Goal: Task Accomplishment & Management: Complete application form

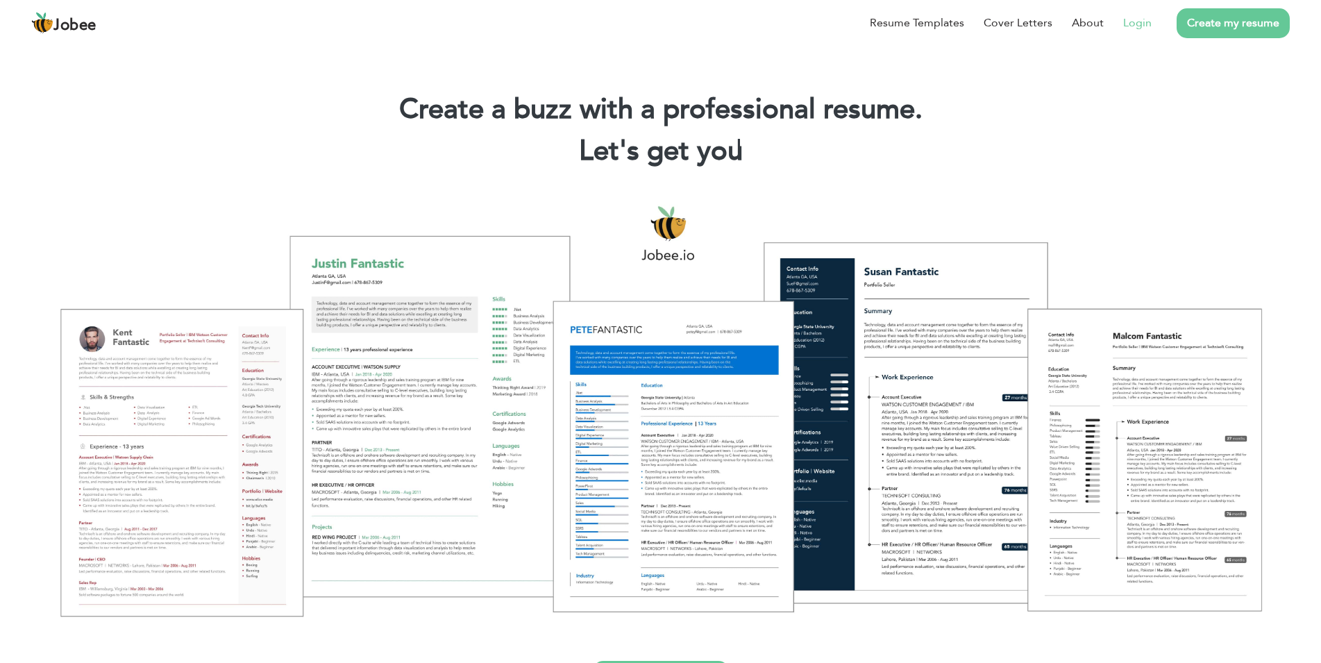
click at [1138, 20] on link "Login" at bounding box center [1137, 23] width 28 height 17
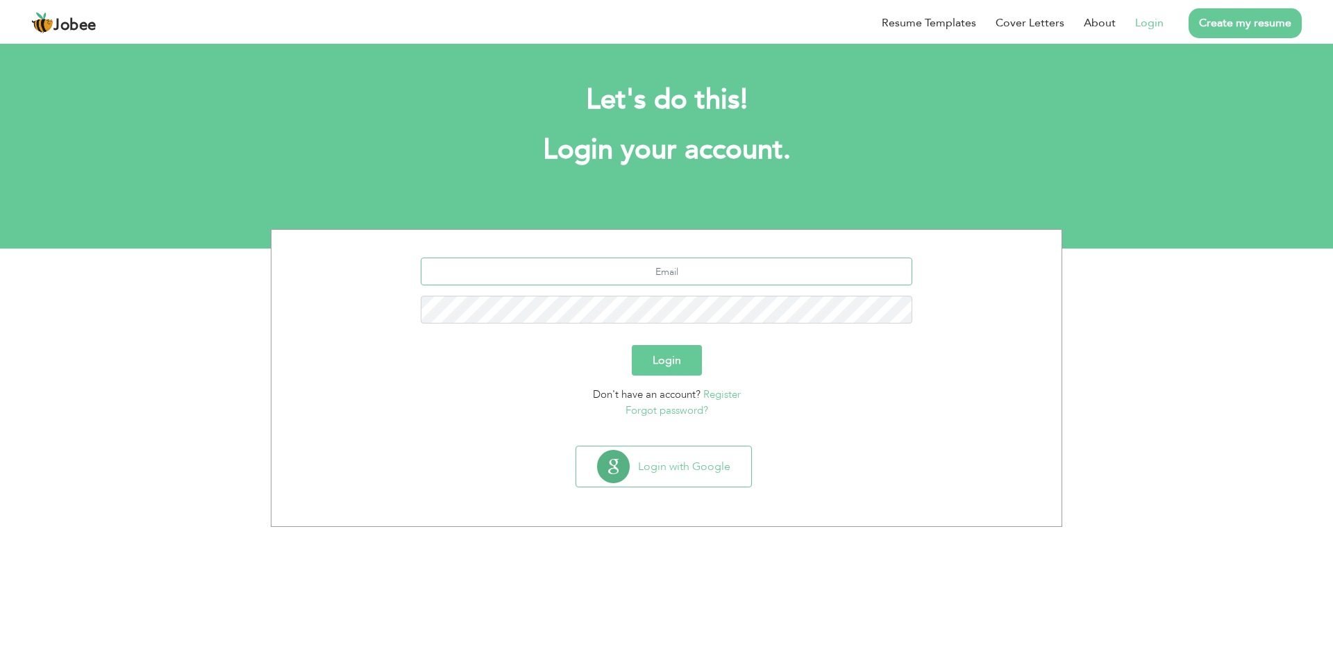
click at [631, 276] on input "text" at bounding box center [667, 272] width 492 height 28
click at [685, 476] on button "Login with Google" at bounding box center [663, 466] width 175 height 40
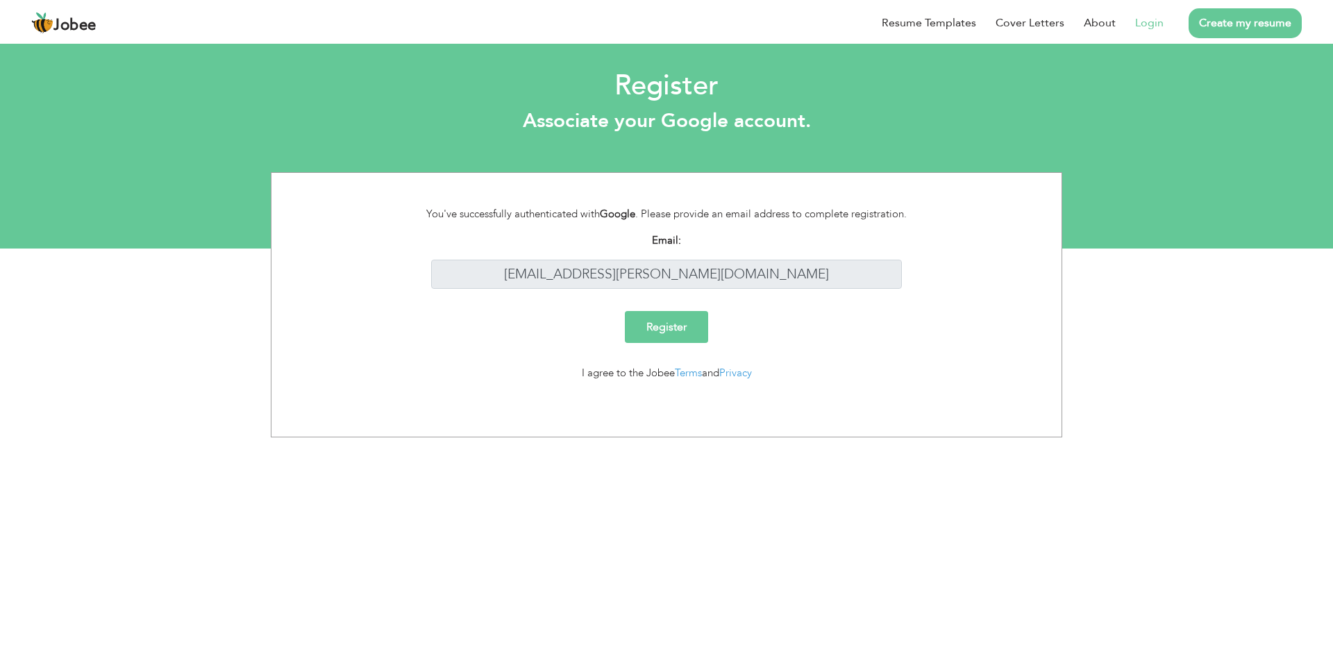
click at [677, 324] on input "Register" at bounding box center [666, 327] width 83 height 32
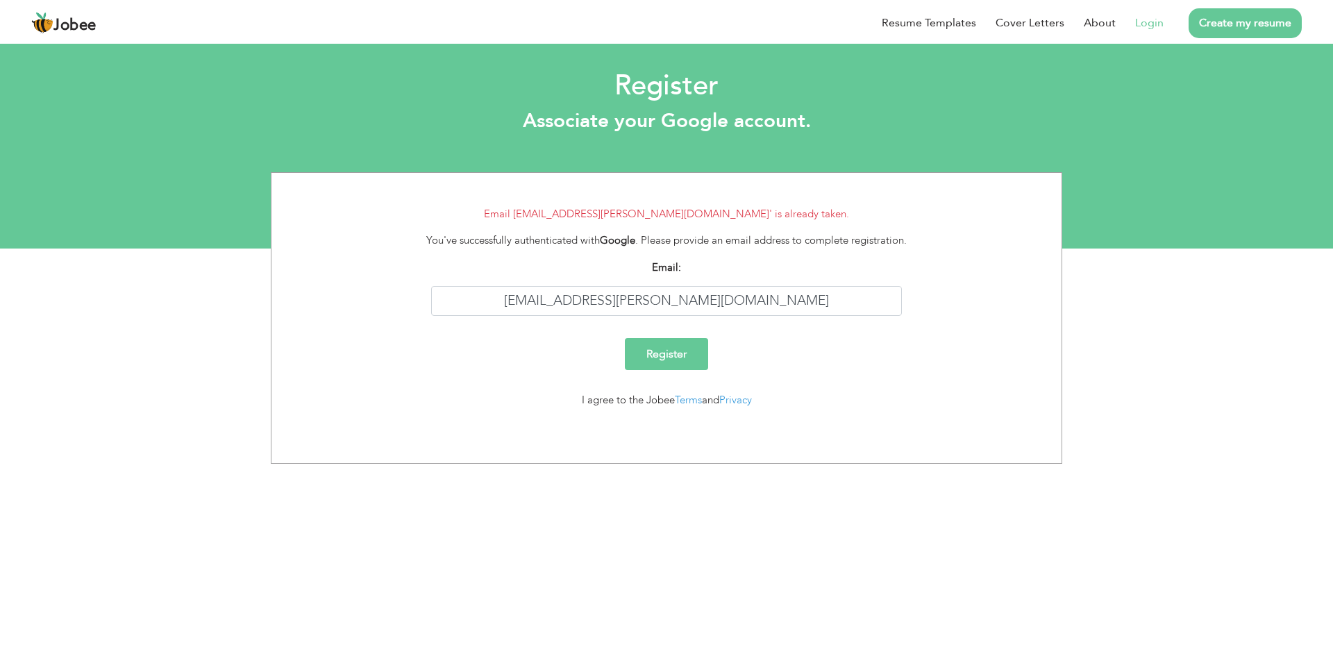
click at [1147, 26] on link "Login" at bounding box center [1149, 23] width 28 height 17
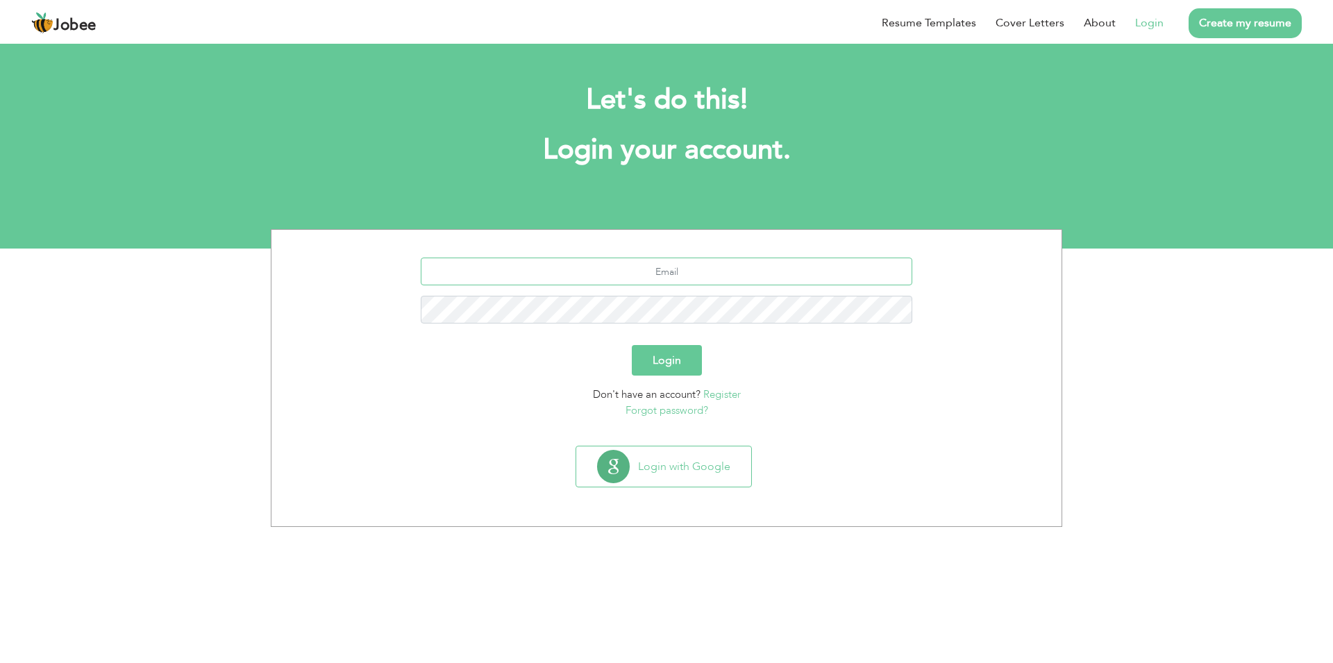
click at [617, 281] on input "text" at bounding box center [667, 272] width 492 height 28
type input "[EMAIL_ADDRESS][PERSON_NAME][DOMAIN_NAME]"
click at [632, 345] on button "Login" at bounding box center [667, 360] width 70 height 31
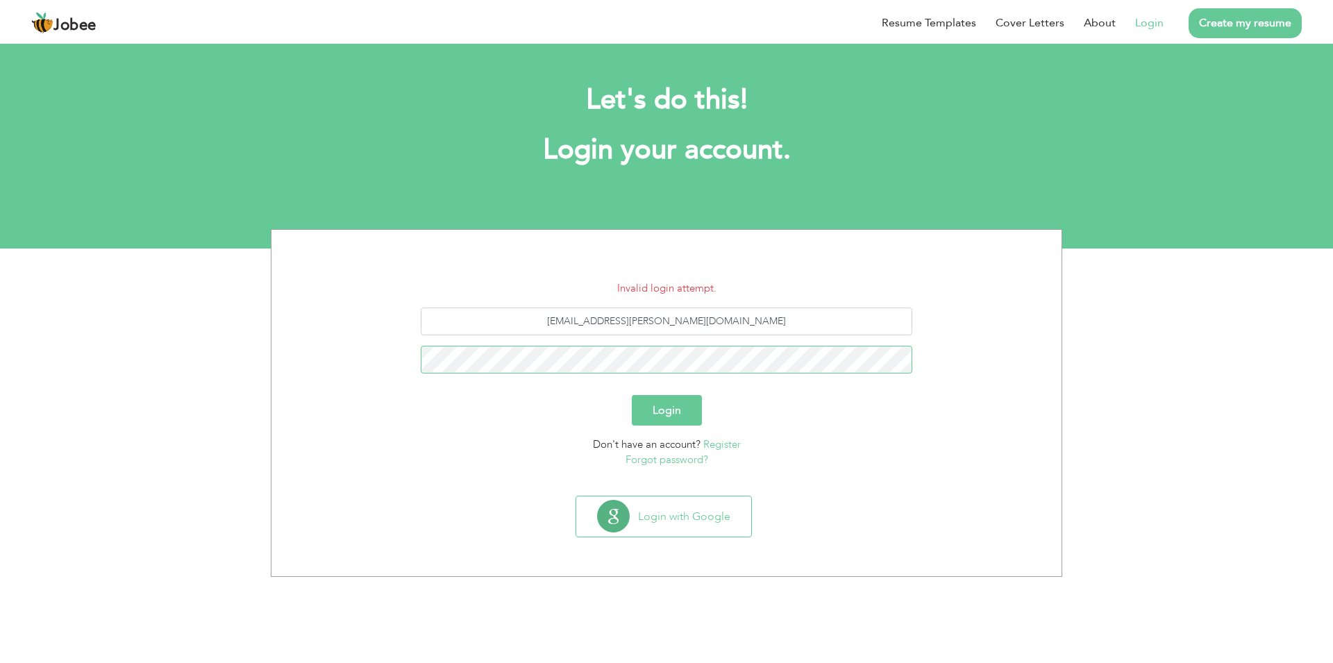
click at [632, 395] on button "Login" at bounding box center [667, 410] width 70 height 31
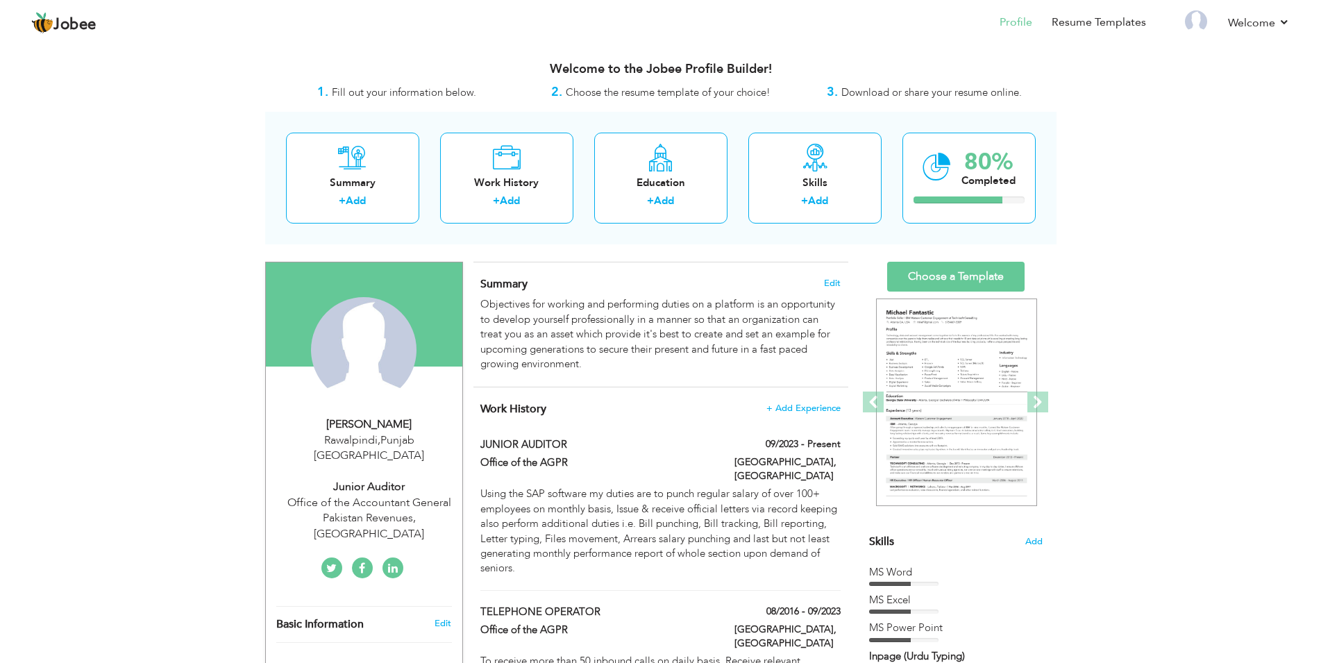
click at [374, 433] on div "Rawalpindi , Punjab Pakistan" at bounding box center [369, 449] width 186 height 32
type input "MUHAMMAD"
type input "ADIL"
type input "+923045440466"
select select "number:166"
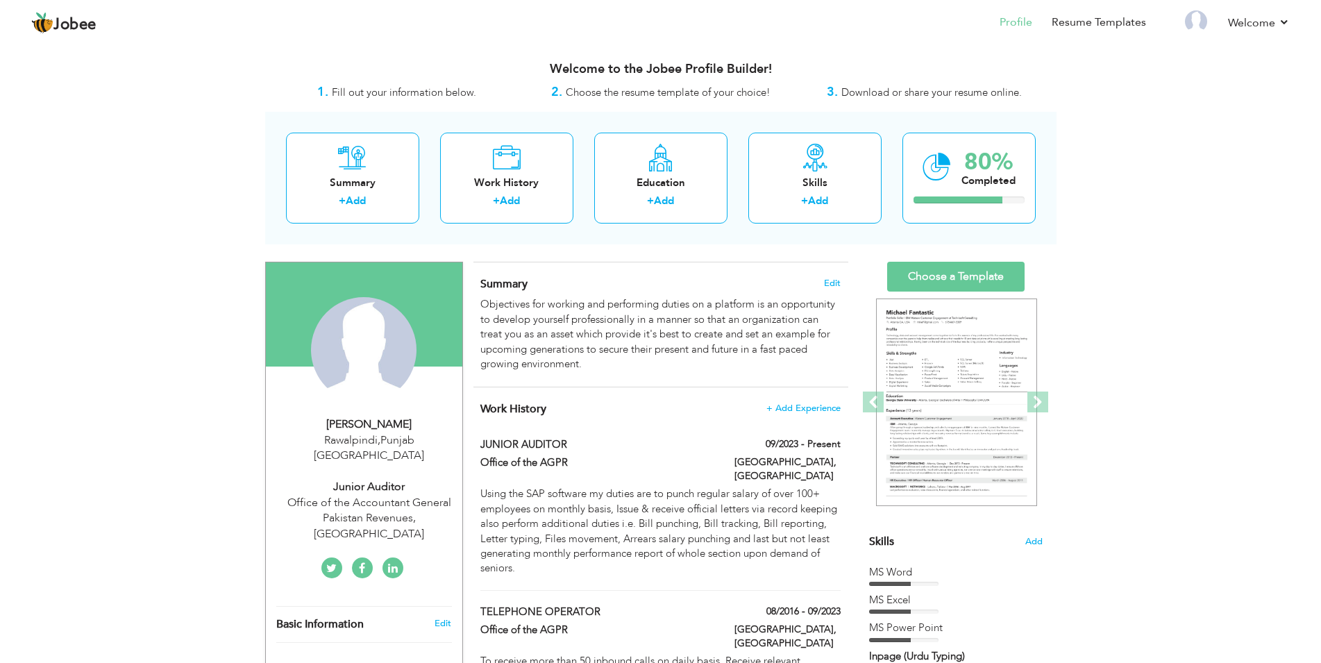
type input "Punjab"
type input "Rawalpindi"
select select "number:12"
type input "Office of the Accountant General Pakistan Revenues, Islamabad"
type input "Junior Auditor"
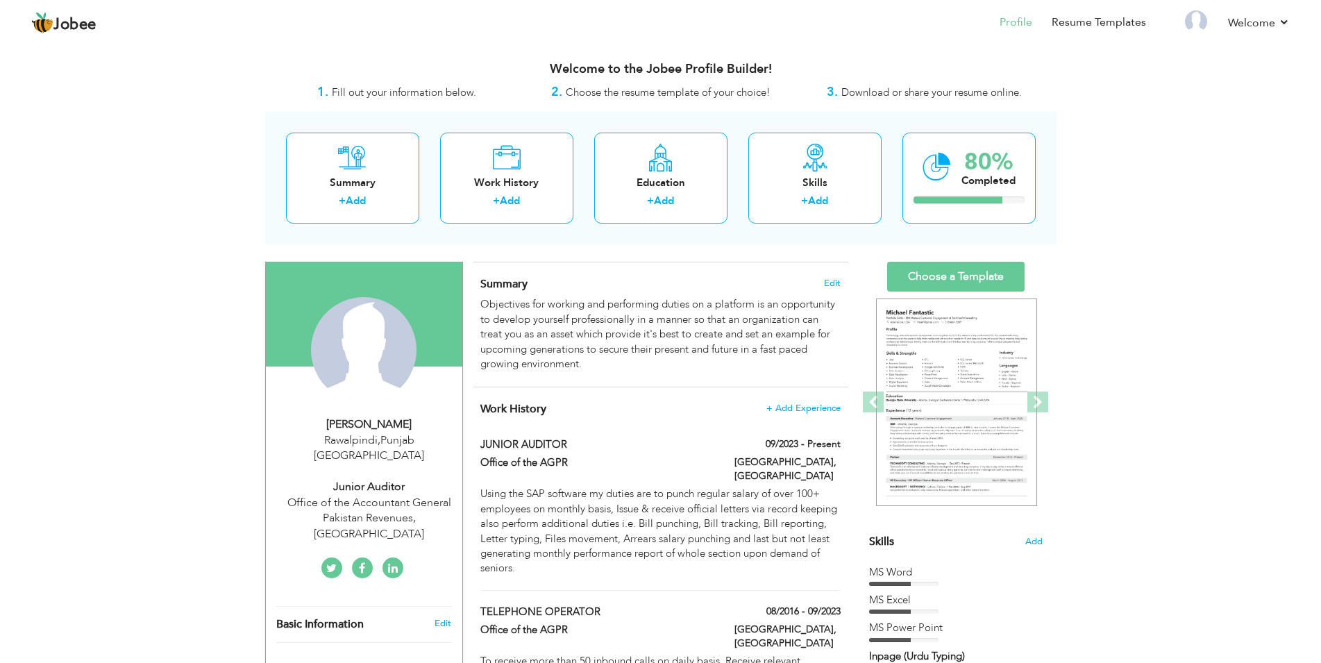
type input "www.linkedin.com/in/muhammad-adil-381459102"
type input "www.facebook.com/adilbdr313"
type input "twitter.com/uhad750"
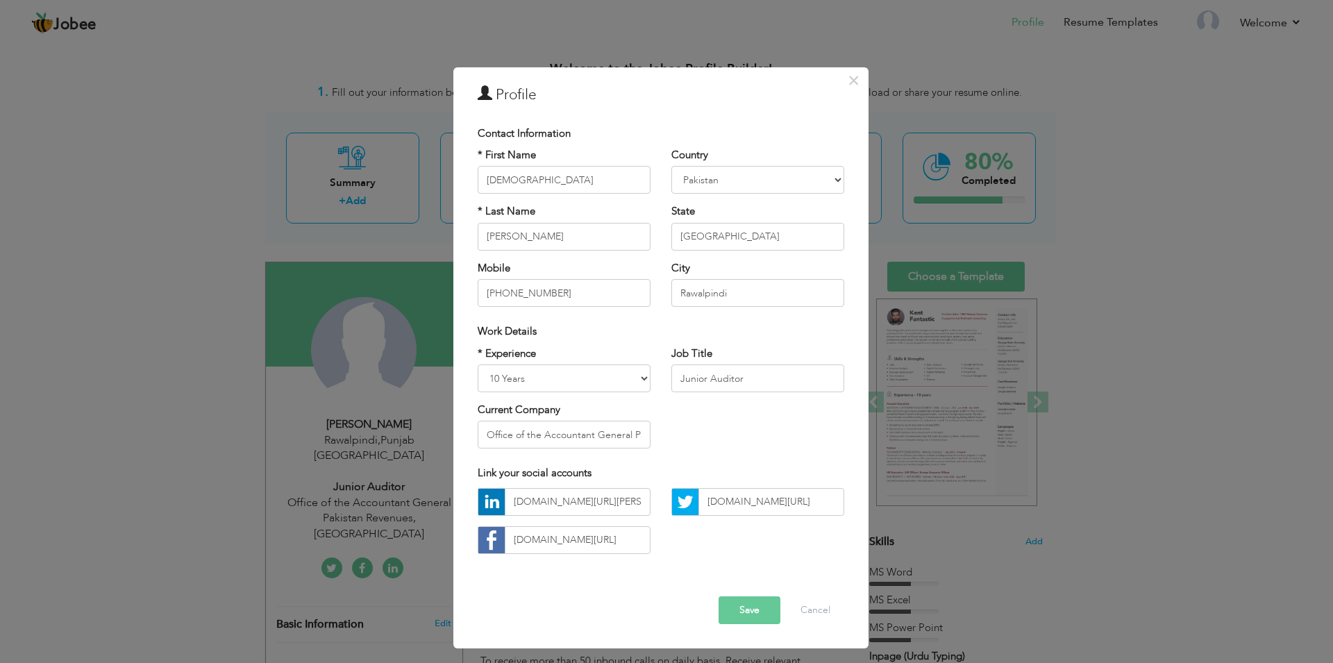
click at [1137, 374] on div "× Profile Contact Information * First Name MUHAMMAD * Last Name ADIL" at bounding box center [666, 331] width 1333 height 663
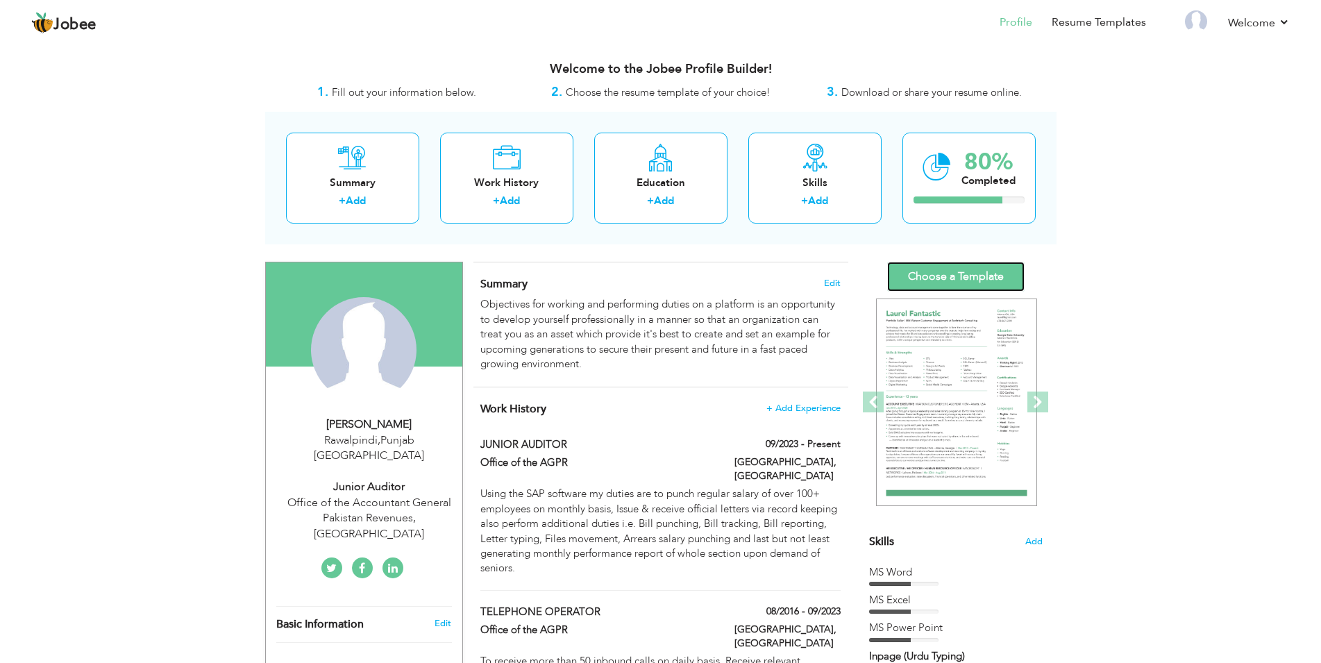
click at [946, 278] on link "Choose a Template" at bounding box center [955, 277] width 137 height 30
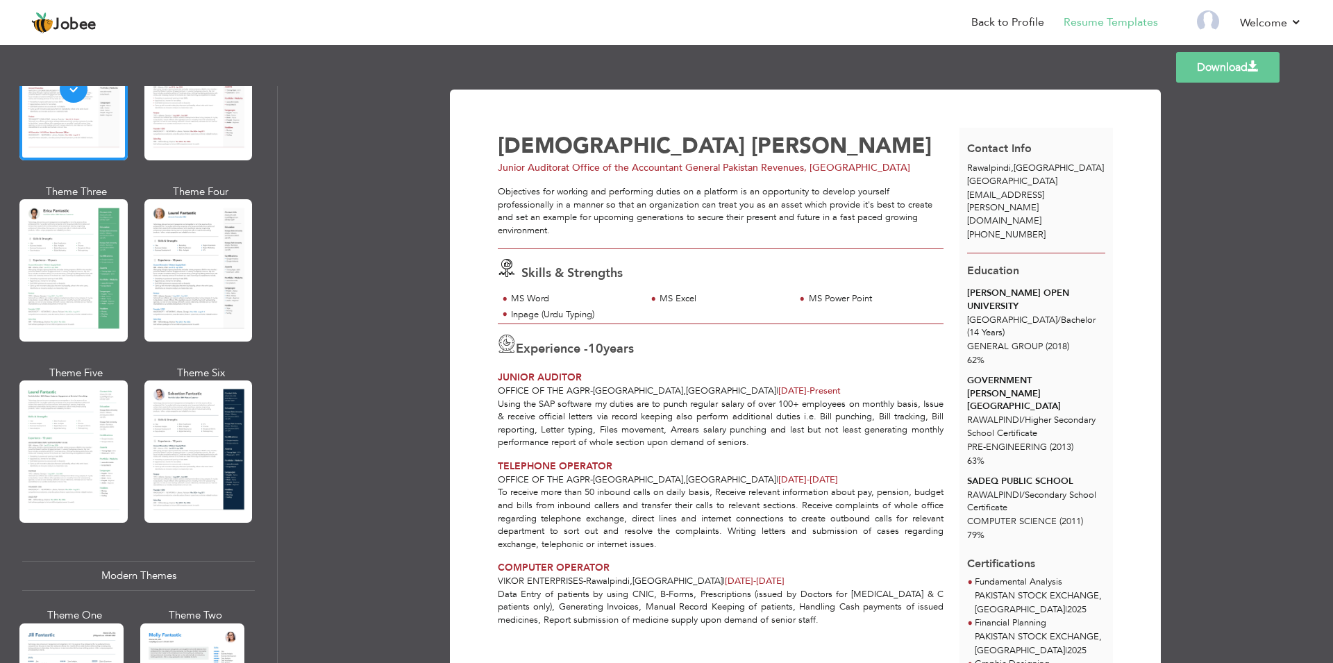
scroll to position [196, 0]
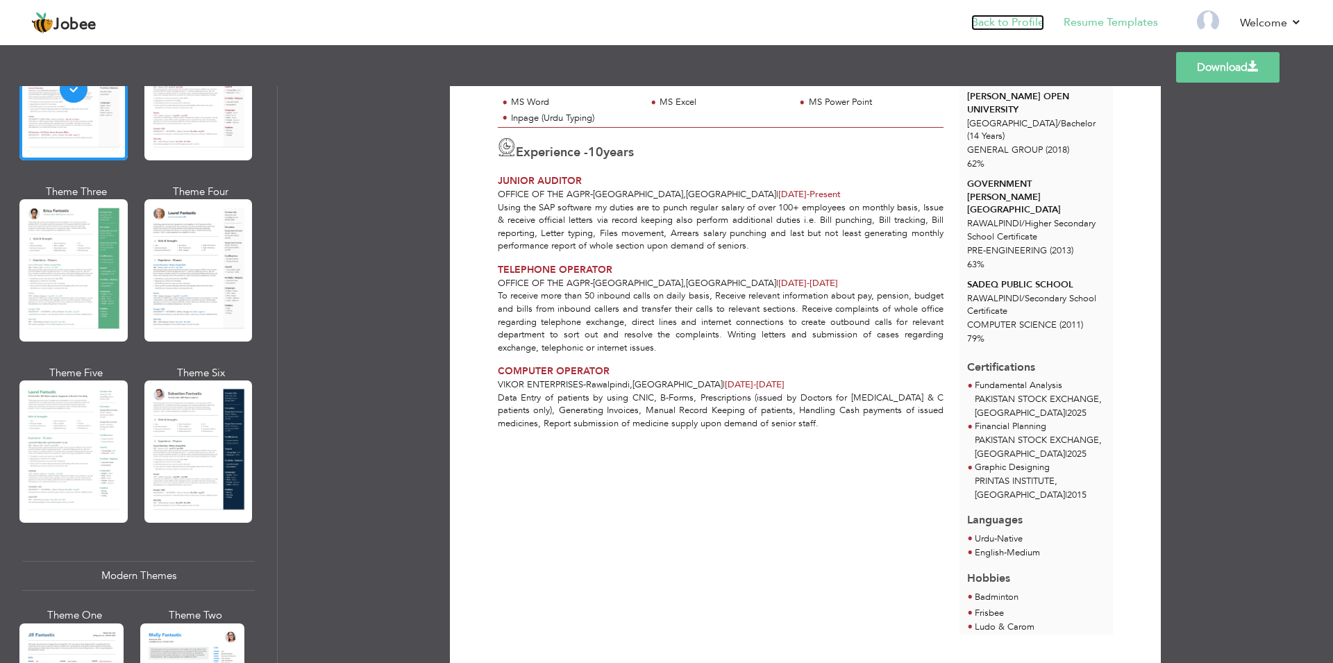
click at [1016, 24] on link "Back to Profile" at bounding box center [1007, 23] width 73 height 16
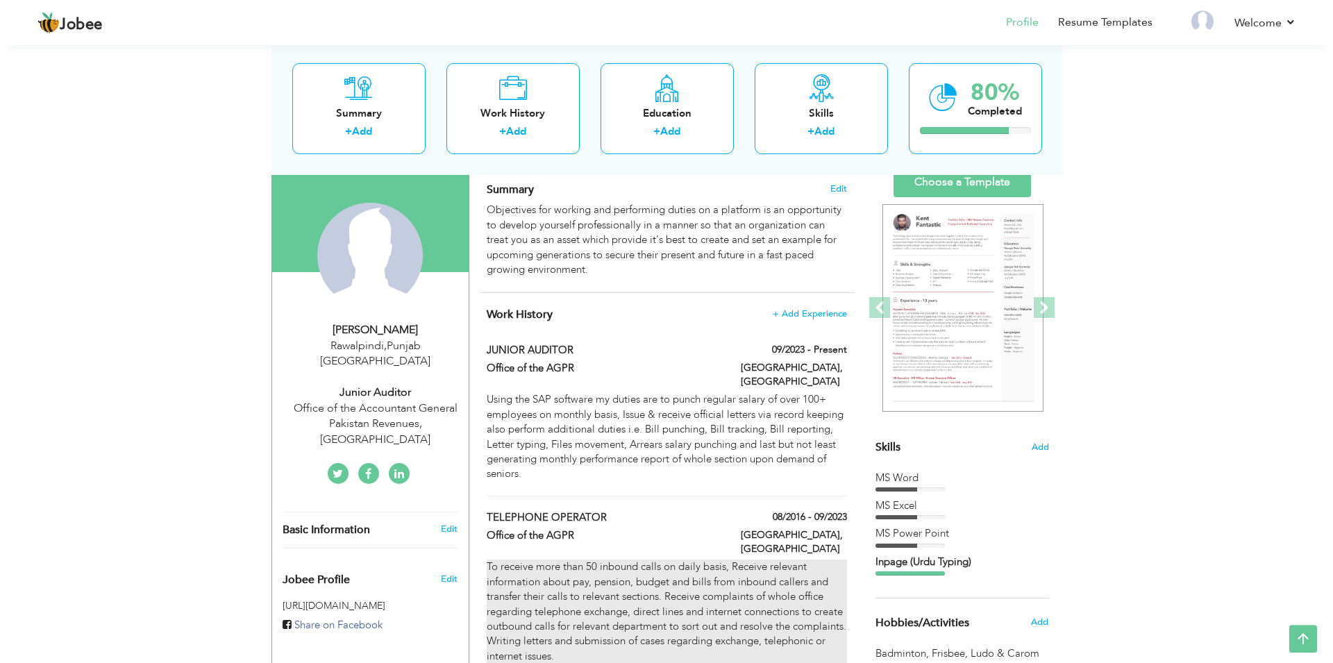
scroll to position [71, 0]
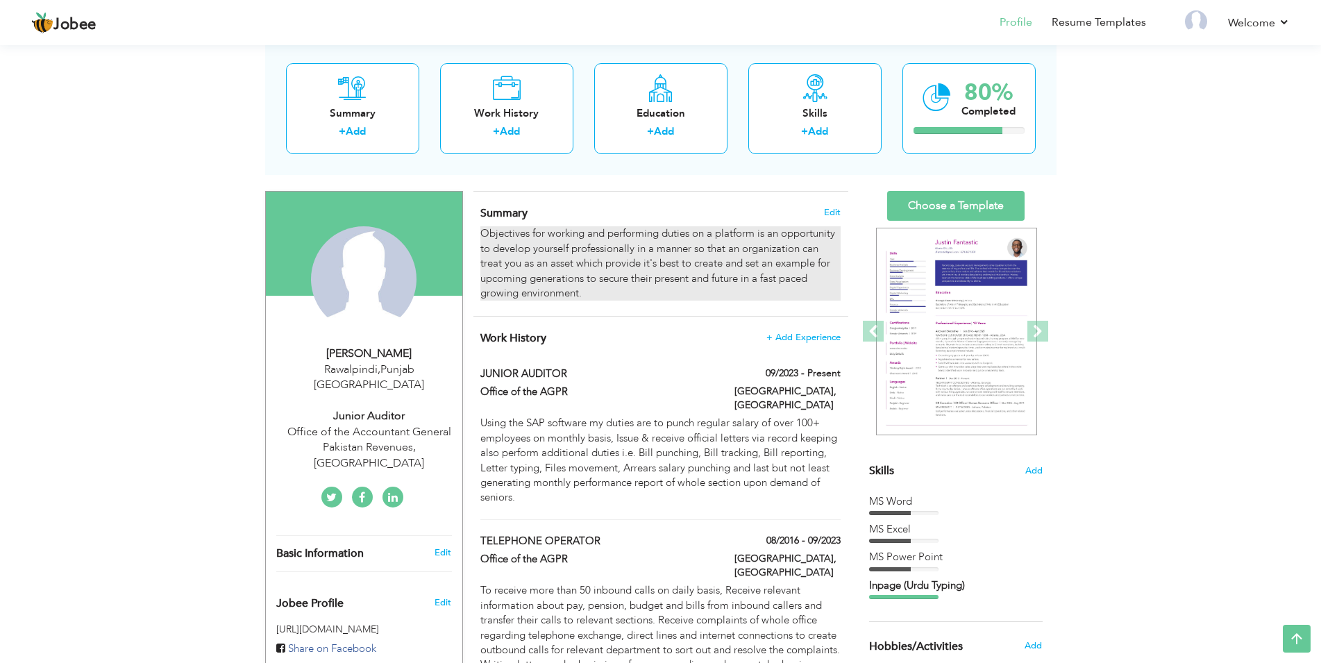
click at [673, 237] on div "Objectives for working and performing duties on a platform is an opportunity to…" at bounding box center [660, 263] width 360 height 74
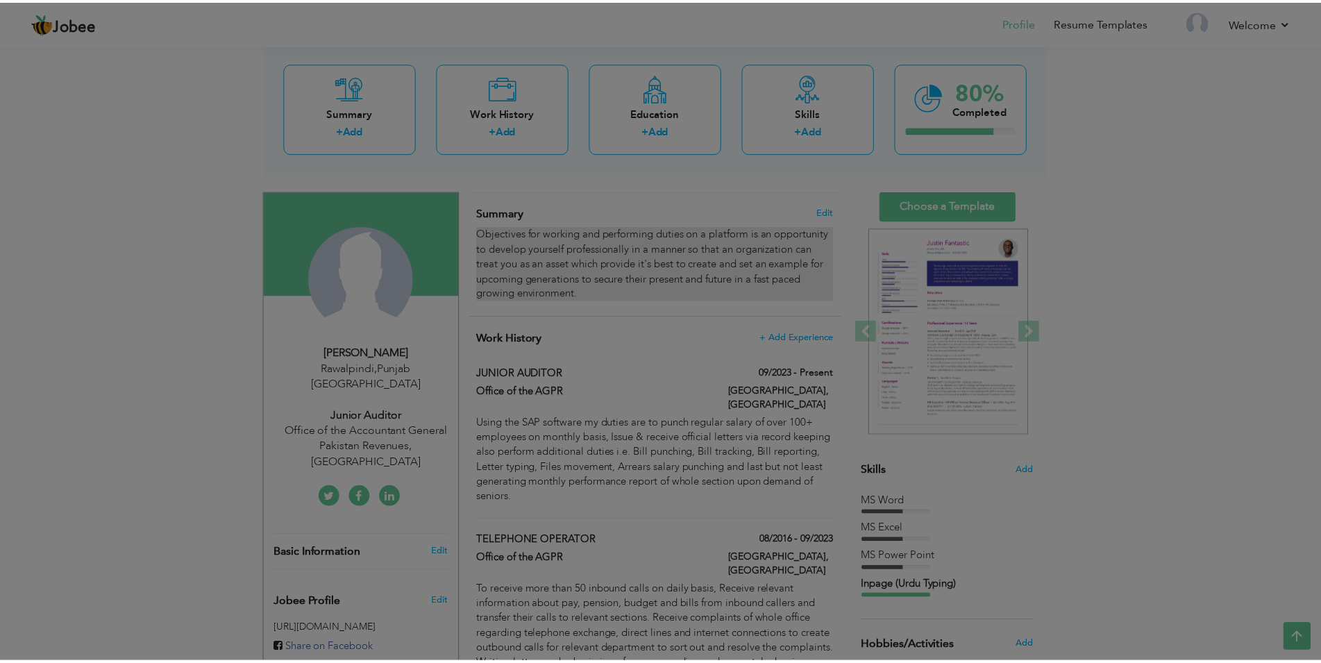
scroll to position [0, 0]
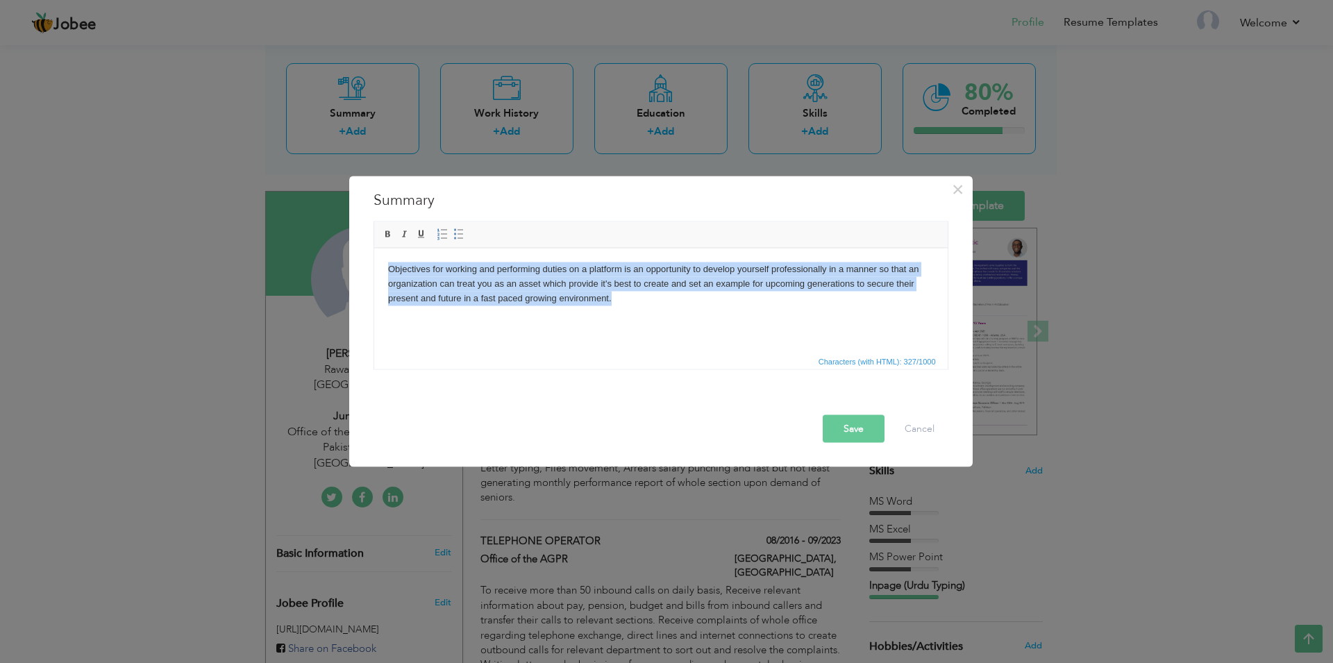
drag, startPoint x: 617, startPoint y: 299, endPoint x: 342, endPoint y: 258, distance: 277.9
click at [374, 258] on html "Objectives for working and performing duties on a platform is an opportunity to…" at bounding box center [661, 300] width 574 height 104
copy body "Objectives for working and performing duties on a platform is an opportunity to…"
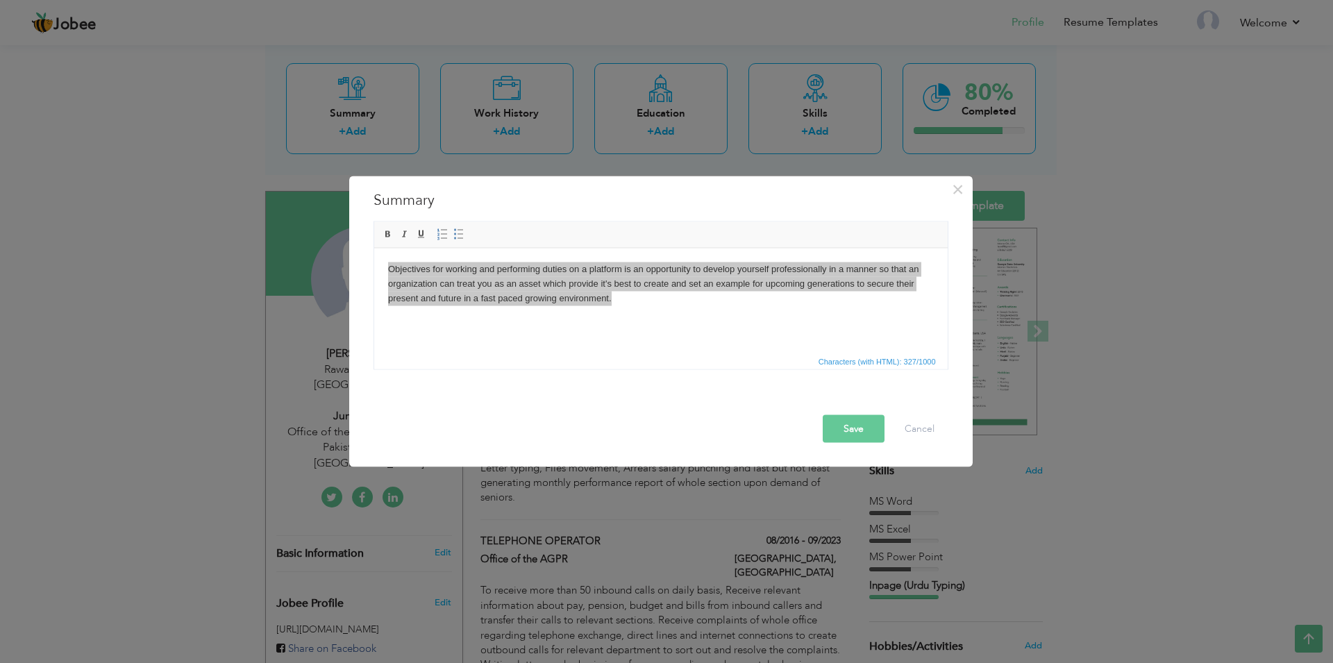
click at [924, 535] on div "× Summary Objectives for working and performing duties on a platform is an oppo…" at bounding box center [666, 331] width 1333 height 663
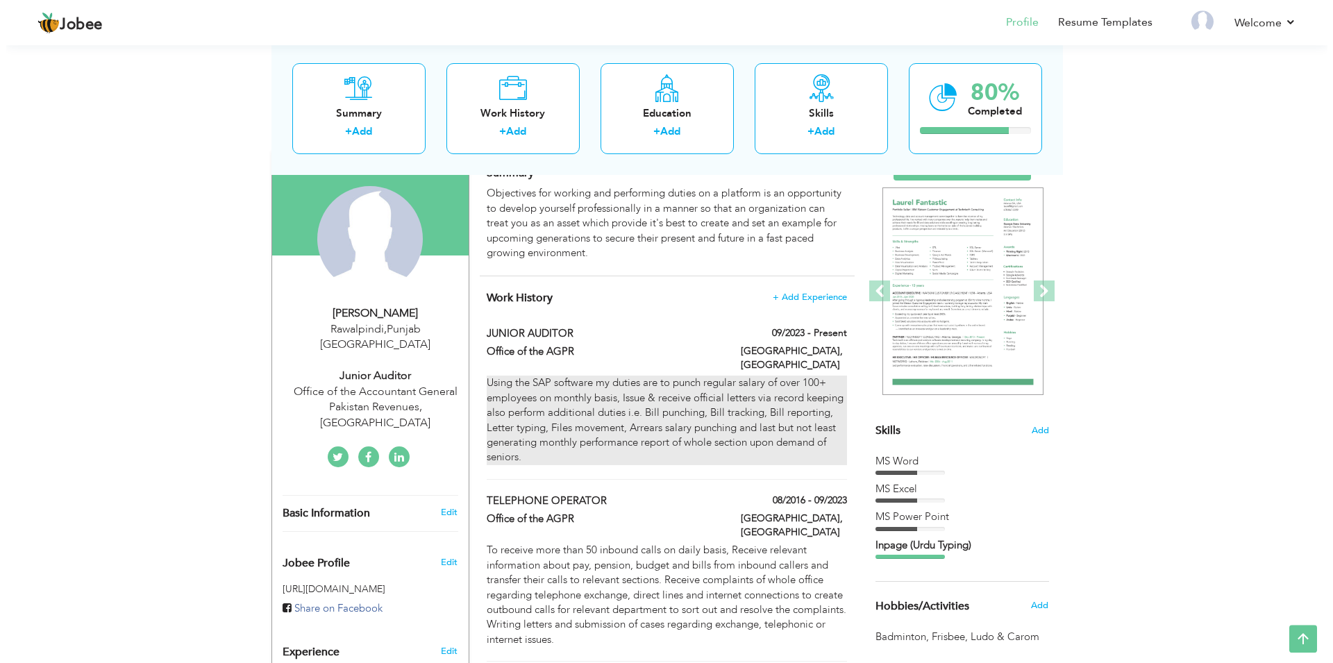
scroll to position [142, 0]
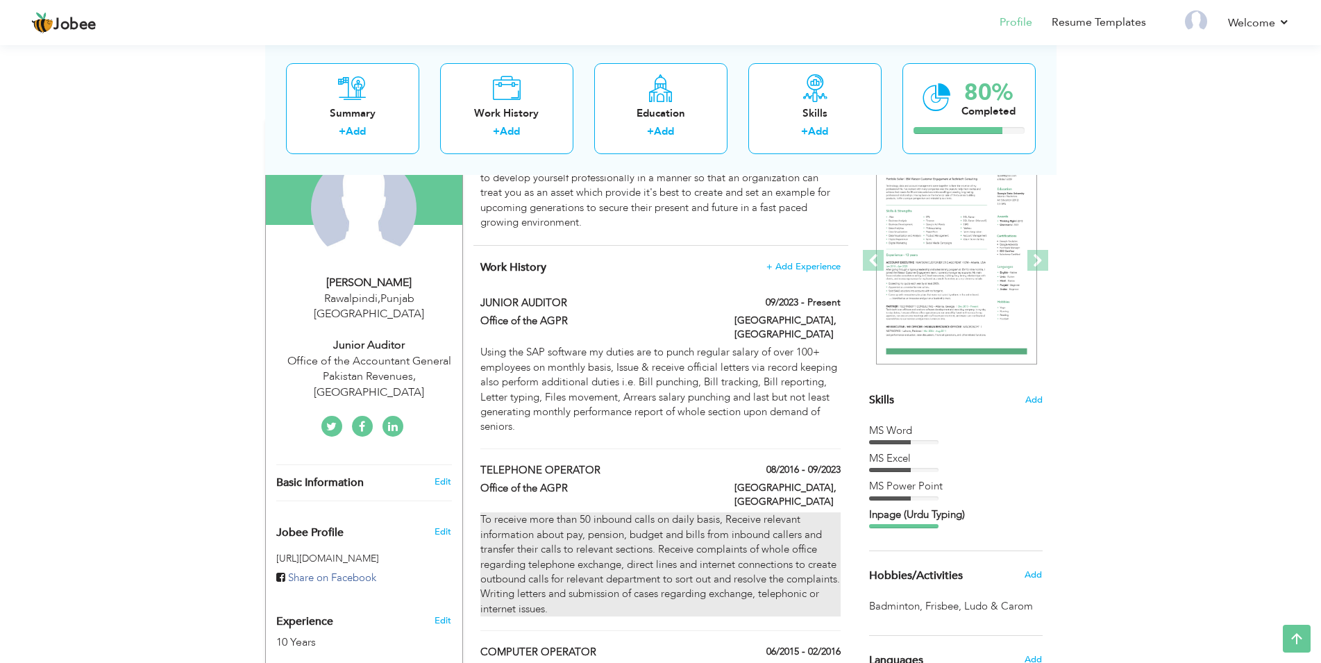
click at [629, 530] on div "To receive more than 50 inbound calls on daily basis, Receive relevant informat…" at bounding box center [660, 564] width 360 height 104
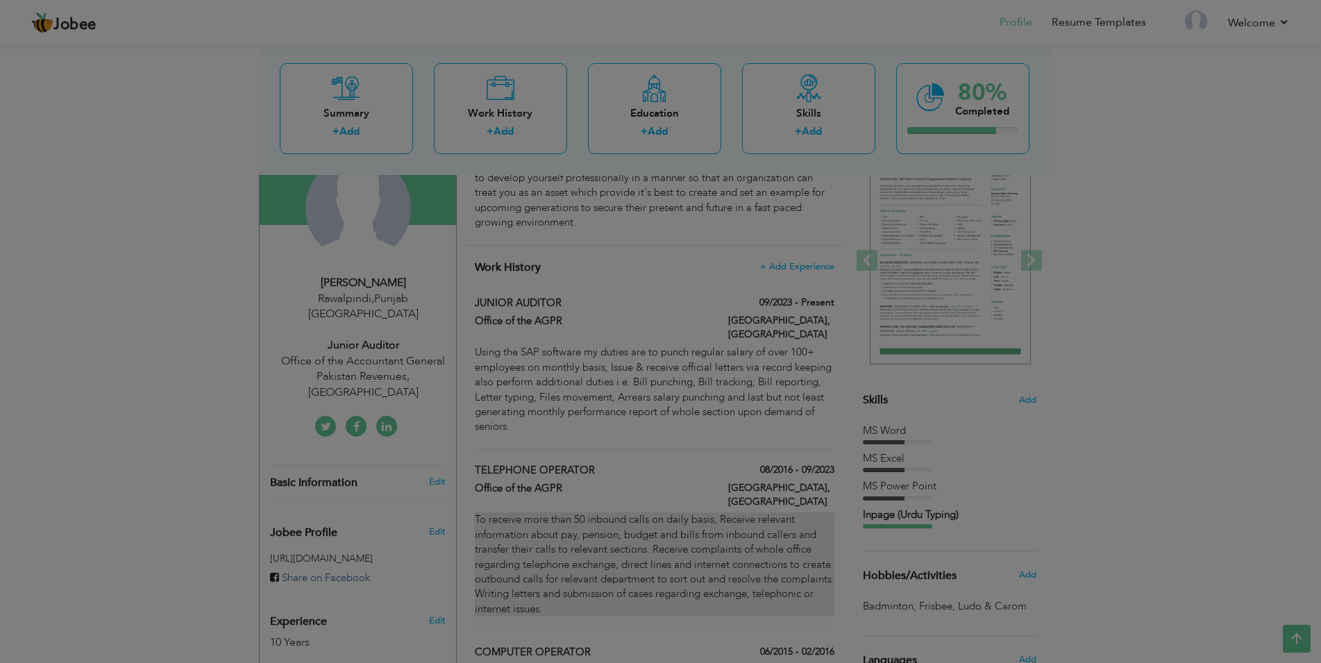
type input "TELEPHONE OPERATOR"
type input "Office of the AGPR"
type input "08/2016"
type input "09/2023"
type input "[GEOGRAPHIC_DATA]"
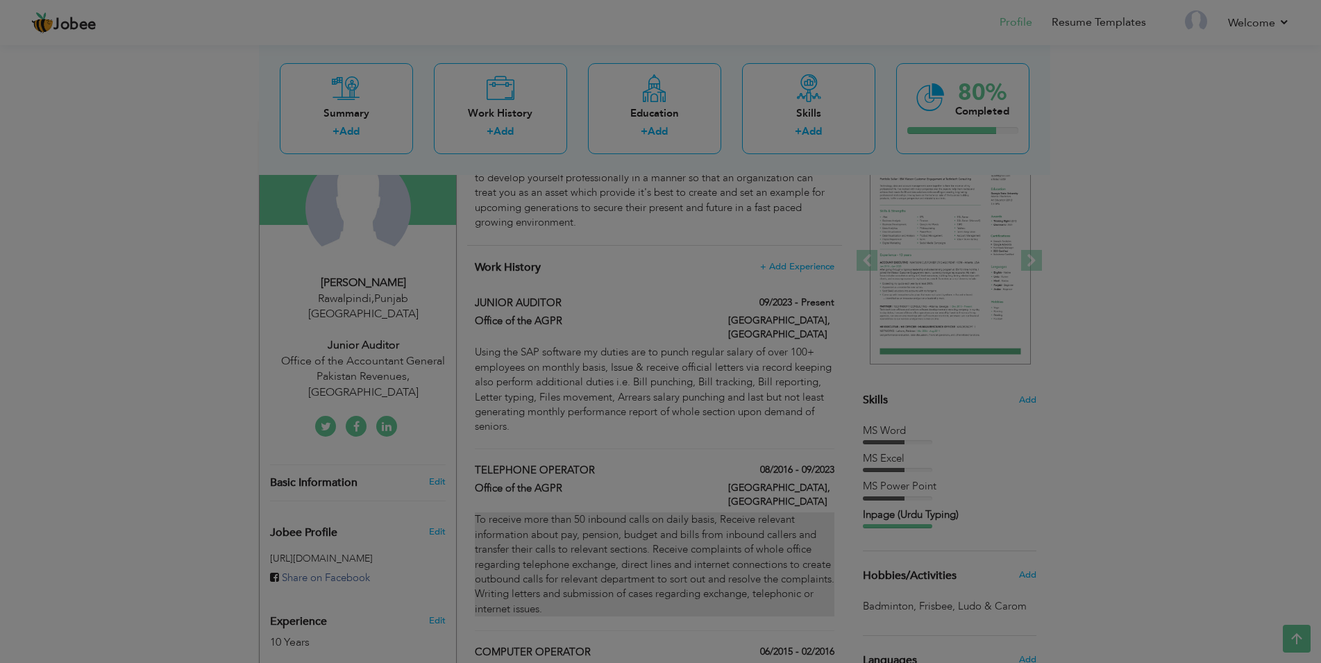
type input "[GEOGRAPHIC_DATA]"
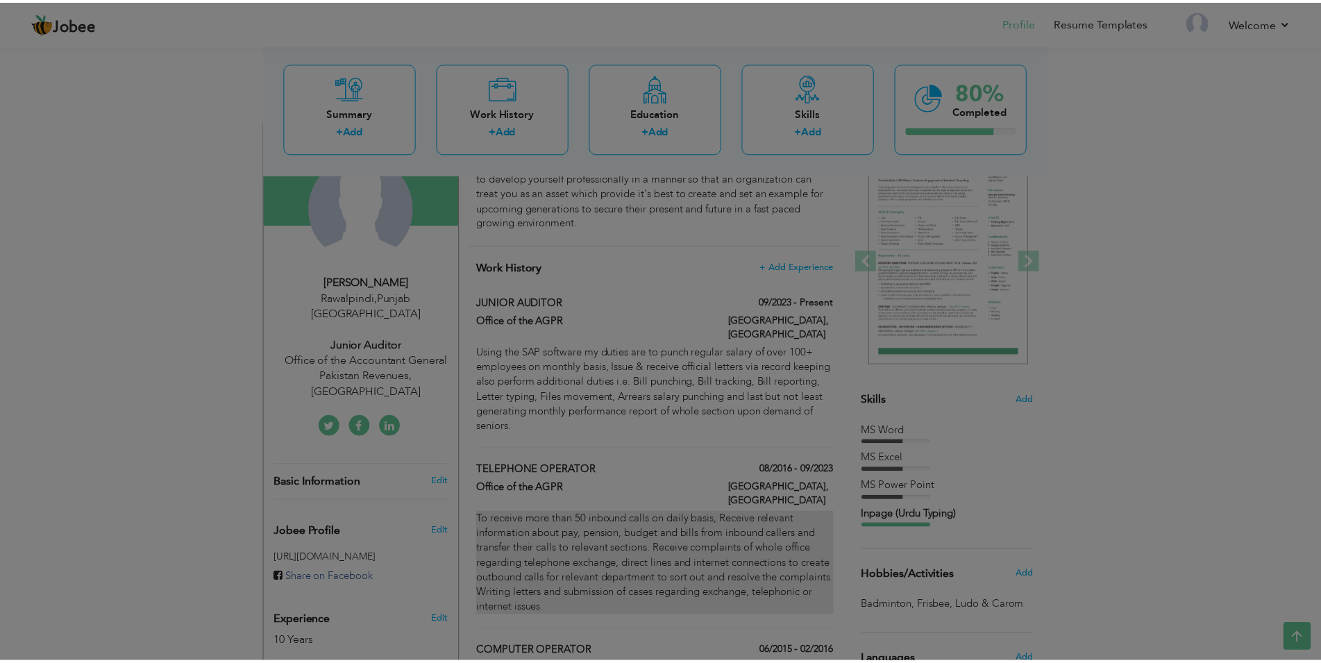
scroll to position [0, 0]
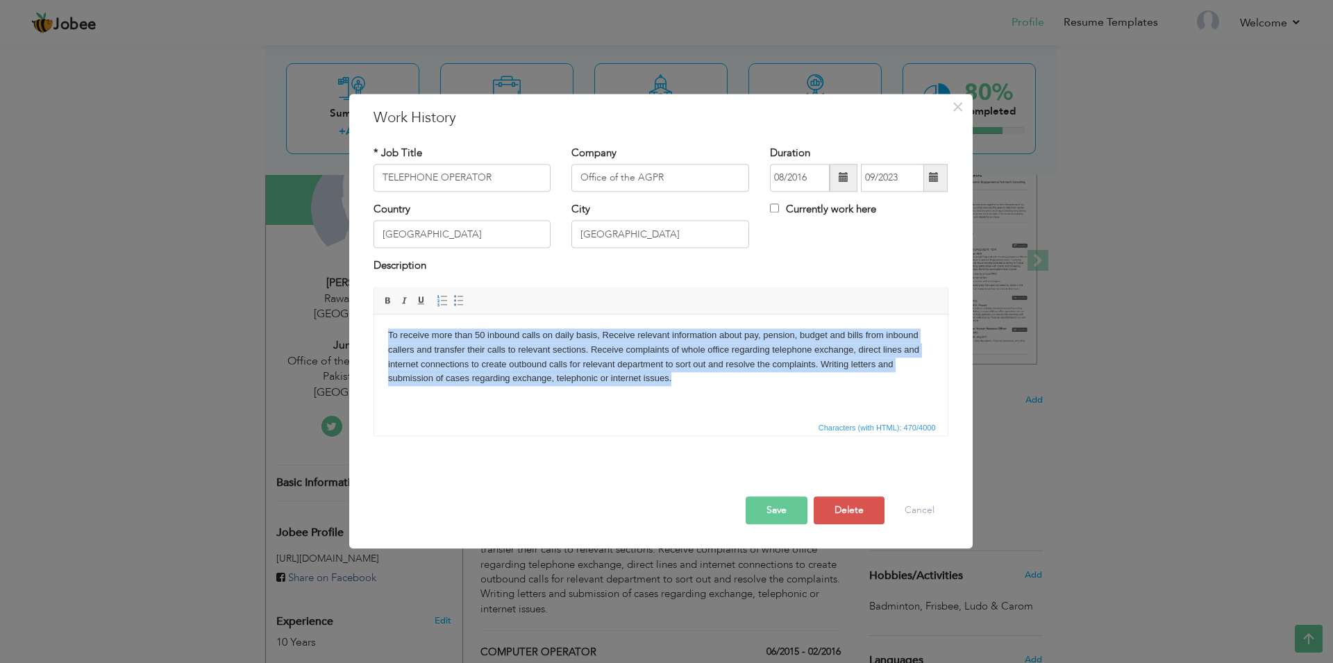
drag, startPoint x: 698, startPoint y: 389, endPoint x: 259, endPoint y: 302, distance: 448.0
click at [374, 315] on html "To receive more than 50 inbound calls on daily basis, Receive relevant informat…" at bounding box center [661, 367] width 574 height 104
copy body "To receive more than 50 inbound calls on daily basis, Receive relevant informat…"
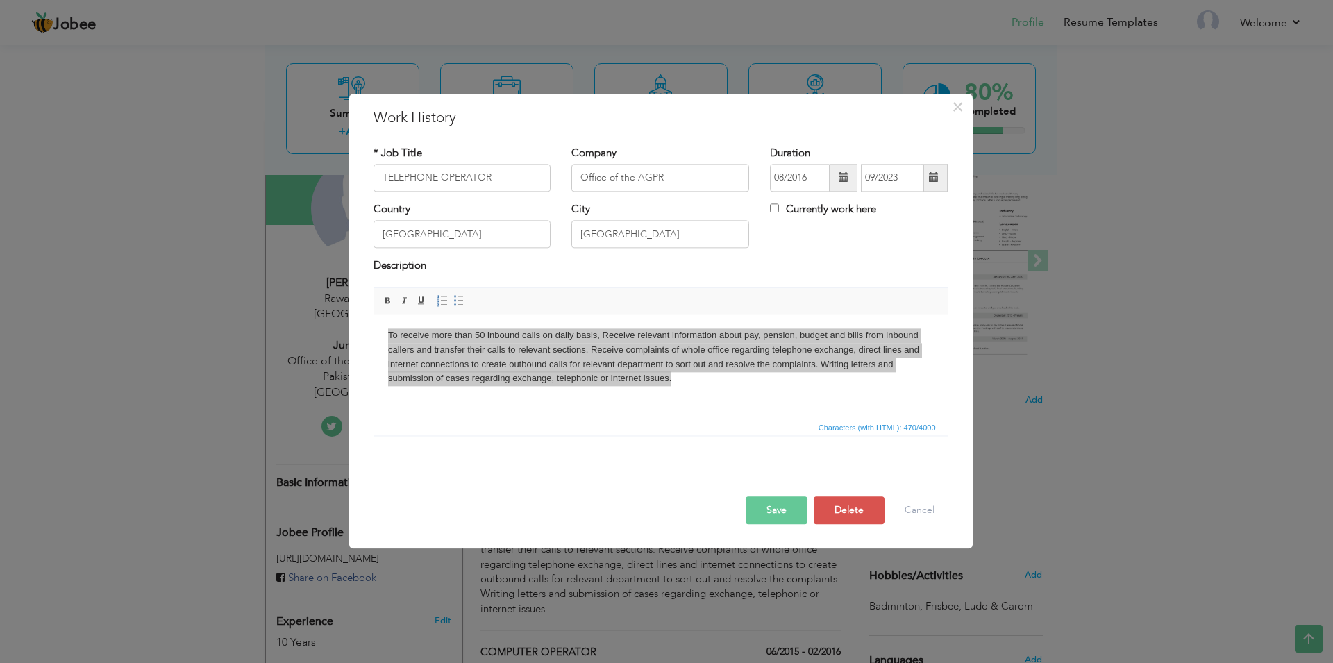
click at [1091, 532] on div "× Work History * Job Title TELEPHONE OPERATOR Company Office of the AGPR" at bounding box center [666, 331] width 1333 height 663
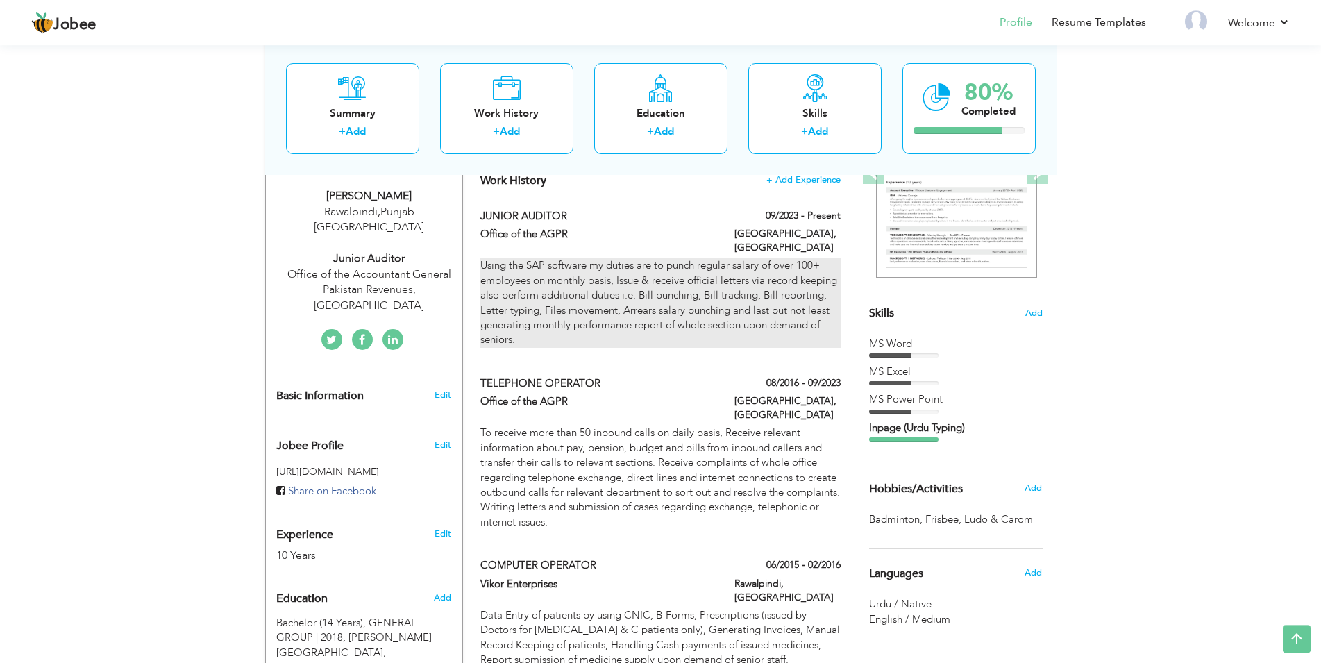
scroll to position [354, 0]
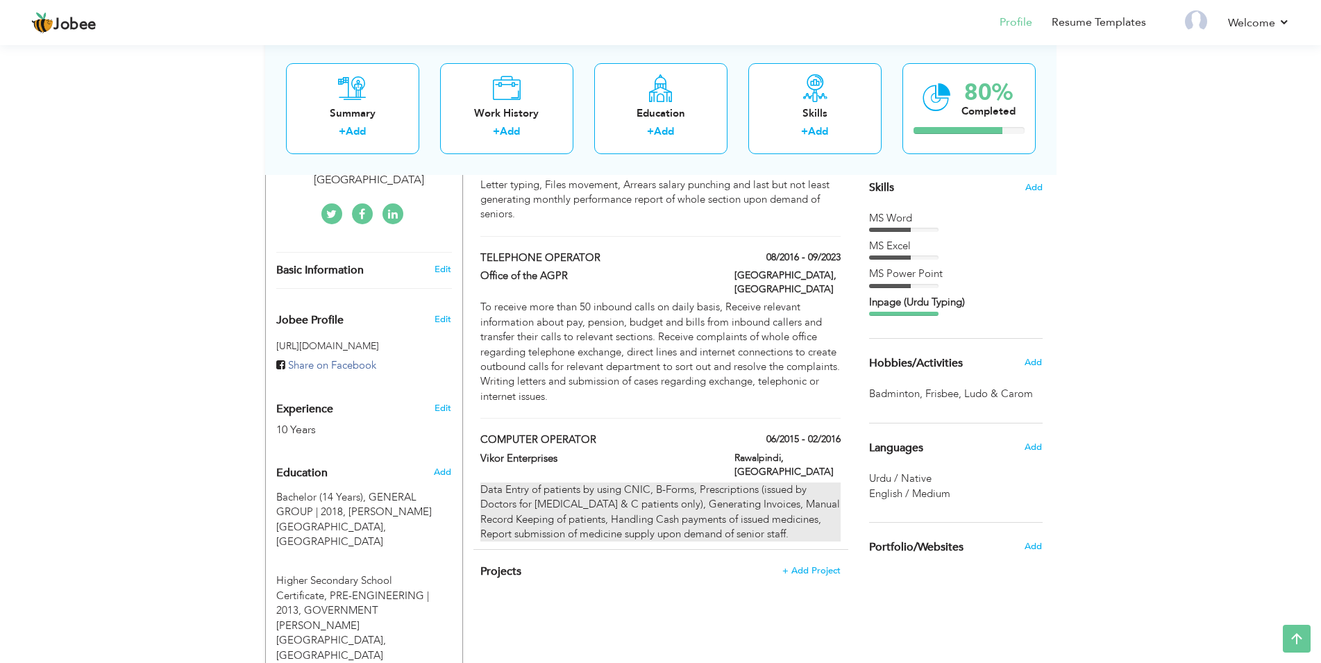
click at [583, 483] on div "Data Entry of patients by using CNIC, B-Forms, Prescriptions (issued by Doctors…" at bounding box center [660, 513] width 360 height 60
type input "COMPUTER OPERATOR"
type input "Vikor Enterprises"
type input "06/2015"
type input "02/2016"
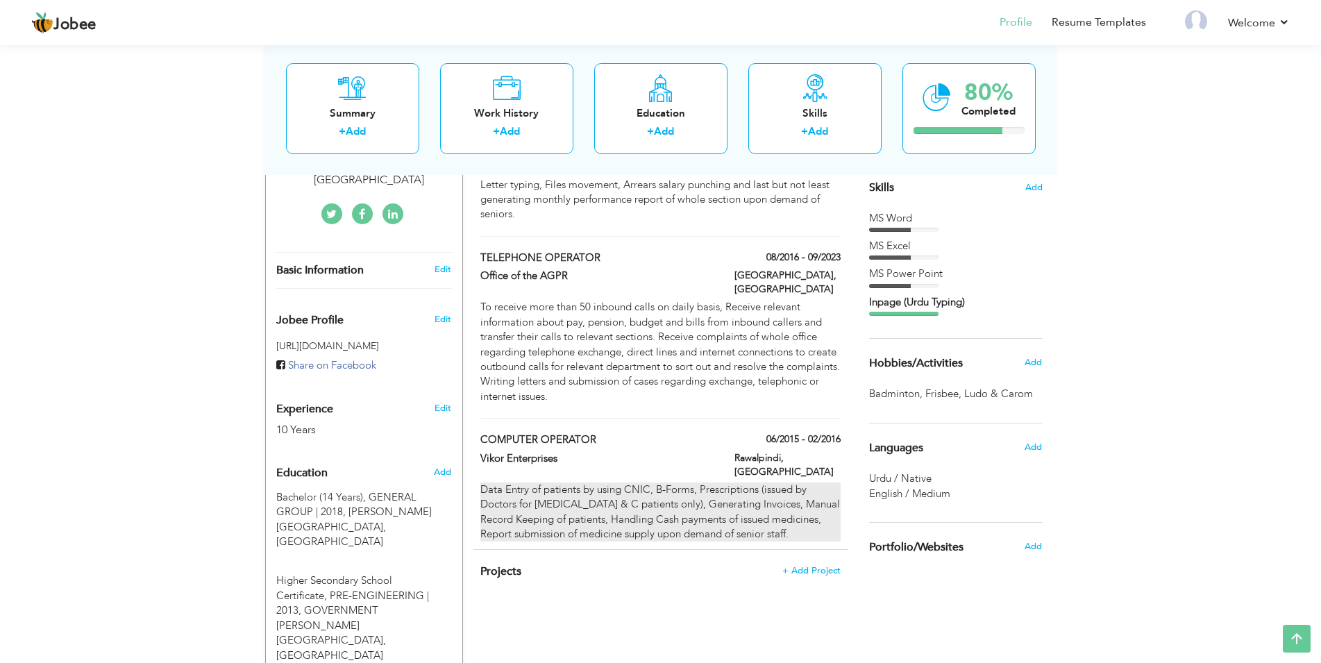
type input "Rawalpindi"
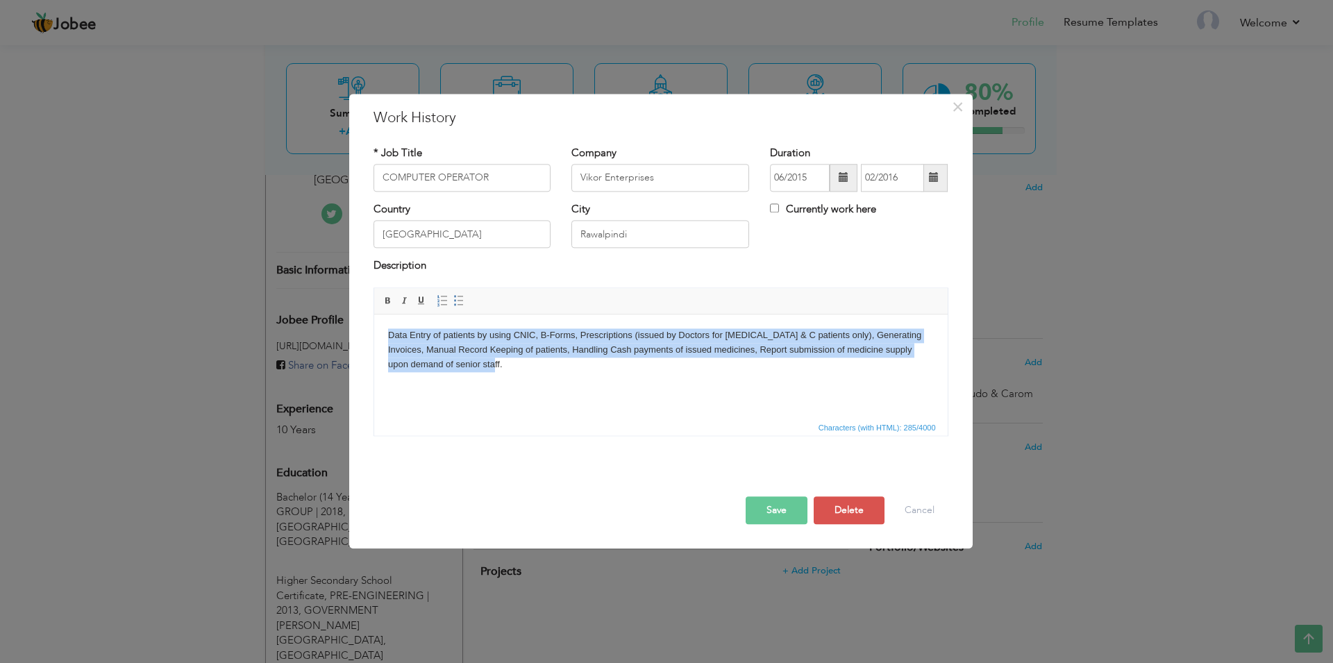
drag, startPoint x: 454, startPoint y: 369, endPoint x: 377, endPoint y: 331, distance: 85.7
click at [377, 331] on html "Data Entry of patients by using CNIC, B-Forms, Prescriptions (issued by Doctors…" at bounding box center [661, 367] width 574 height 104
copy body "Data Entry of patients by using CNIC, B-Forms, Prescriptions (issued by Doctors…"
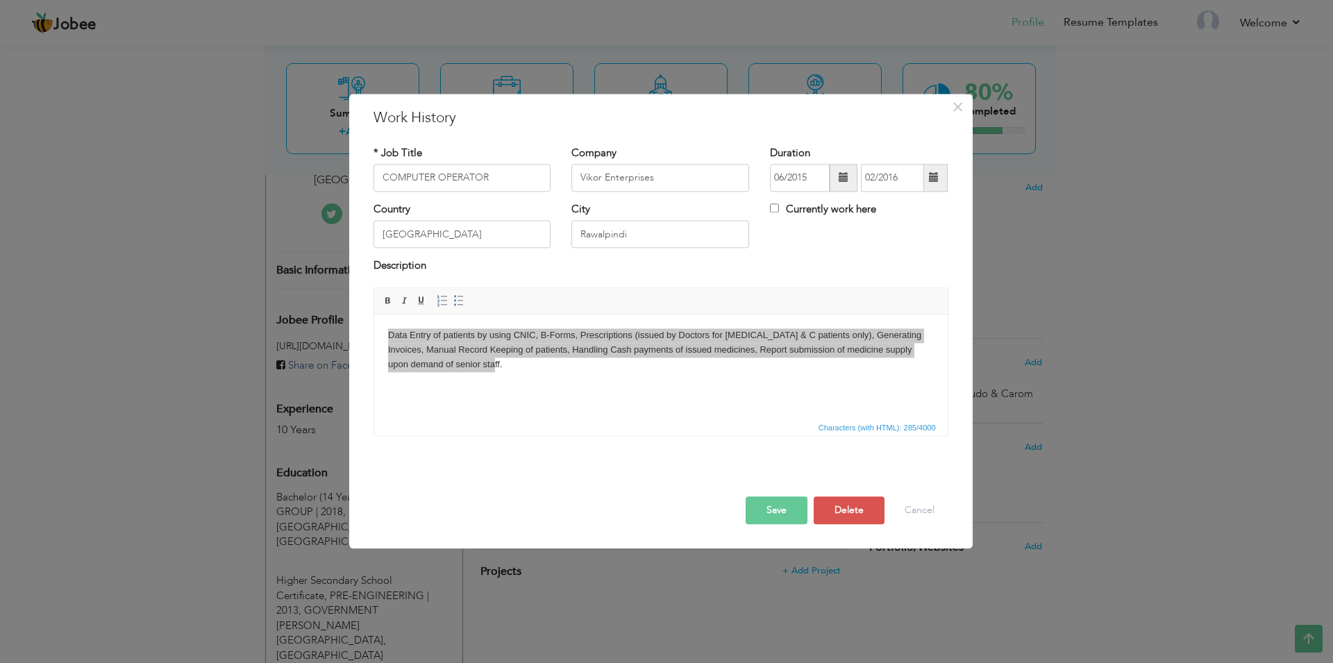
click at [1272, 450] on div "× Work History * Job Title COMPUTER OPERATOR Company Vikor Enterprises" at bounding box center [666, 331] width 1333 height 663
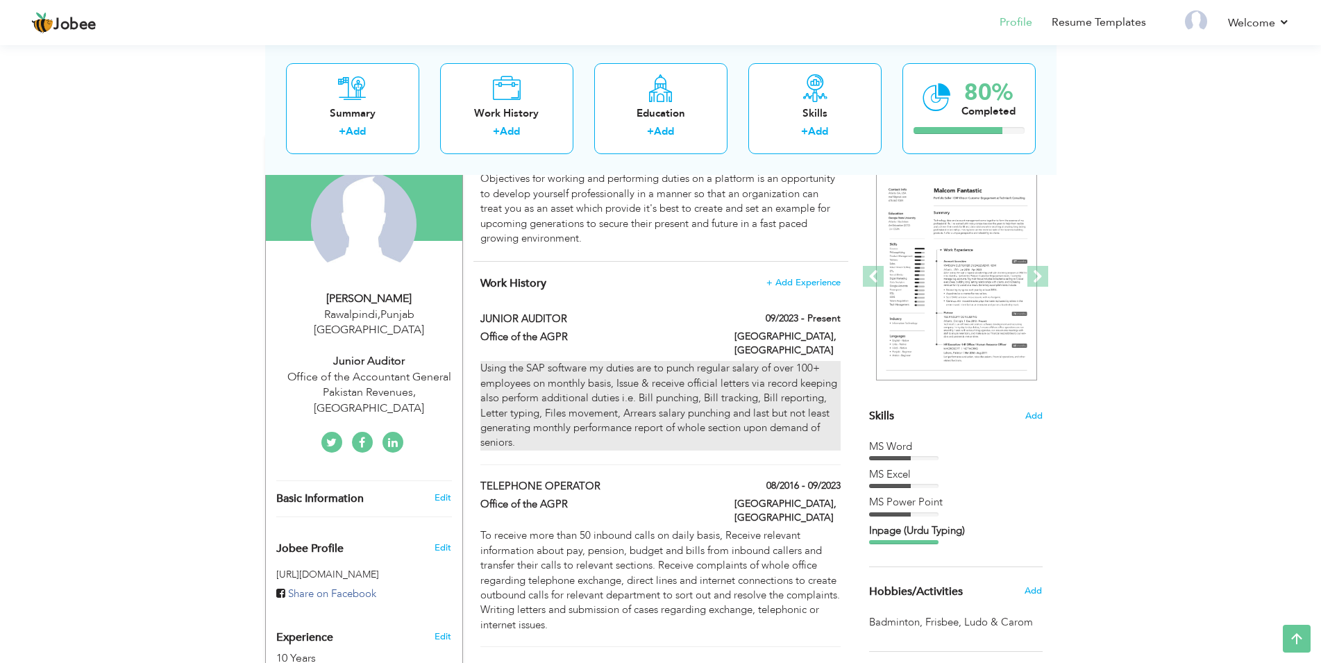
scroll to position [0, 0]
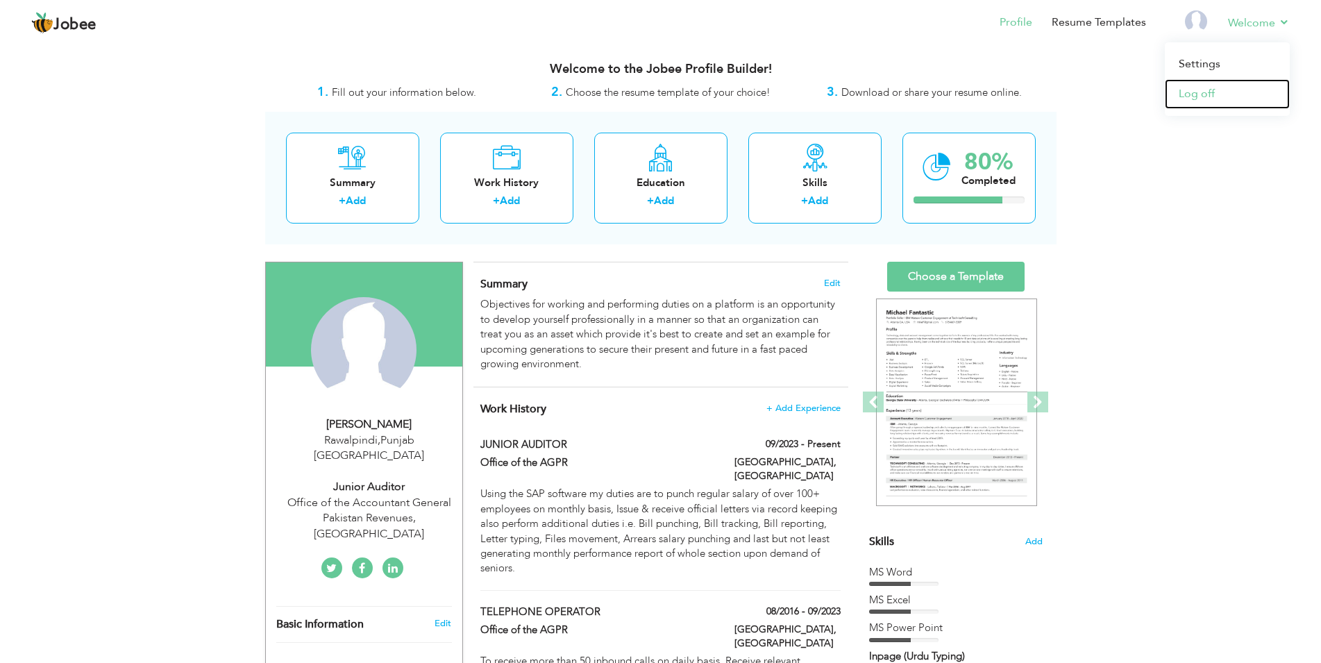
click at [1210, 90] on link "Log off" at bounding box center [1227, 94] width 125 height 30
